Goal: Information Seeking & Learning: Understand process/instructions

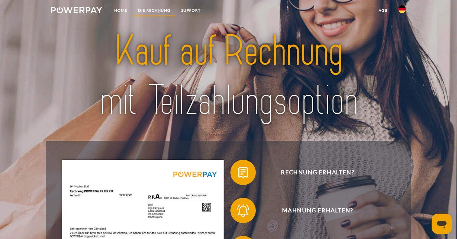
click at [150, 12] on link "DIE RECHNUNG" at bounding box center [154, 10] width 43 height 11
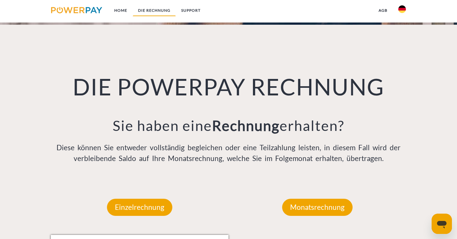
scroll to position [438, 0]
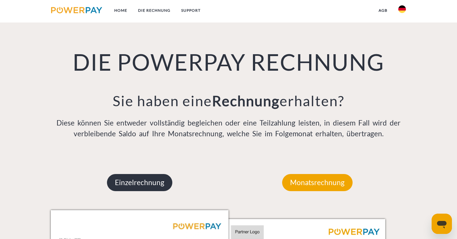
click at [156, 180] on p "Einzelrechnung" at bounding box center [139, 182] width 65 height 17
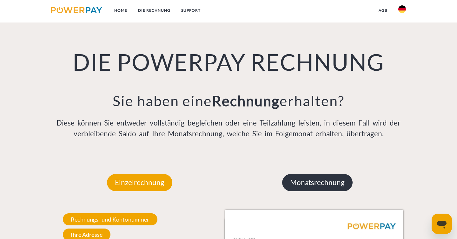
click at [338, 184] on p "Monatsrechnung" at bounding box center [317, 182] width 70 height 17
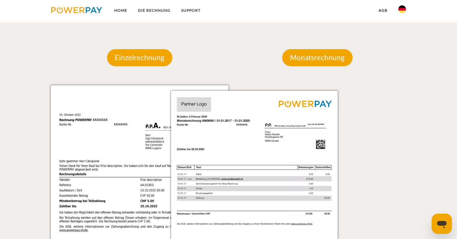
scroll to position [606, 0]
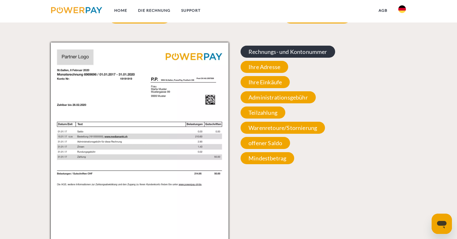
click at [313, 57] on span "Rechnungs- und Kontonummer" at bounding box center [287, 52] width 95 height 12
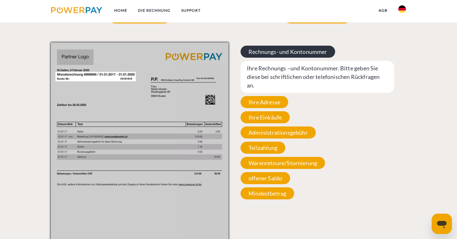
click at [313, 57] on span "Rechnungs- und Kontonummer" at bounding box center [287, 52] width 95 height 12
click at [306, 50] on span "Rechnungs- und Kontonummer" at bounding box center [287, 52] width 95 height 12
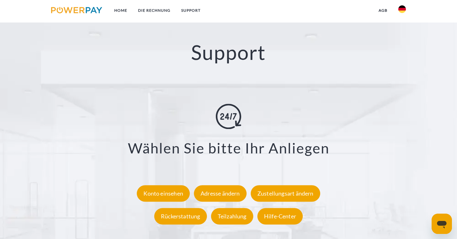
scroll to position [1100, 0]
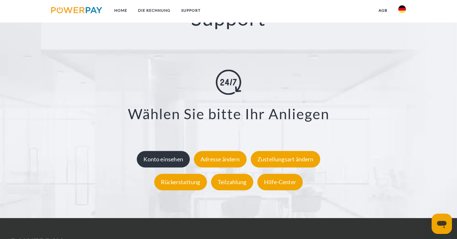
click at [171, 160] on div "Konto einsehen" at bounding box center [163, 159] width 53 height 16
click at [163, 164] on div "Konto einsehen" at bounding box center [163, 159] width 53 height 16
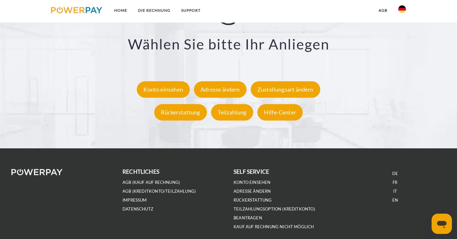
scroll to position [1195, 0]
